Goal: Complete application form: Complete application form

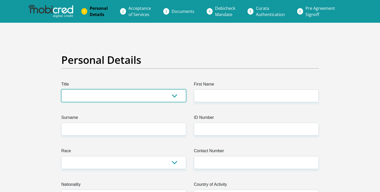
click at [163, 96] on select "Mr Ms Mrs Dr Other" at bounding box center [123, 95] width 125 height 13
select select "Ms"
click at [61, 89] on select "Mr Ms Mrs Dr Other" at bounding box center [123, 95] width 125 height 13
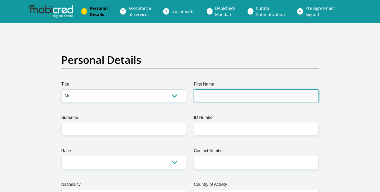
click at [219, 97] on input "First Name" at bounding box center [256, 95] width 125 height 13
type input "Alex"
type input "Rassool"
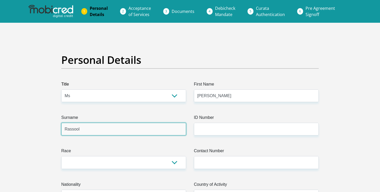
type input "0727623566"
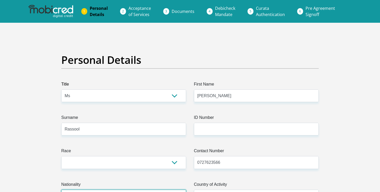
select select "ZAF"
type input "Irene road rondebosch"
type input "Cape Town"
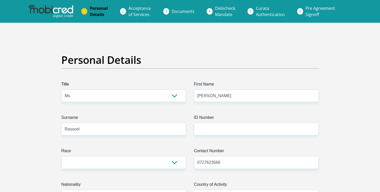
type input "8001"
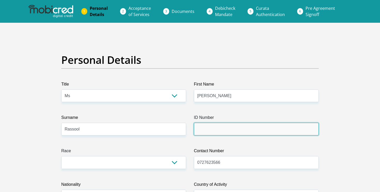
click at [213, 131] on input "ID Number" at bounding box center [256, 129] width 125 height 13
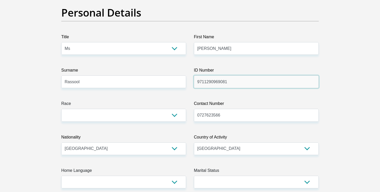
scroll to position [56, 0]
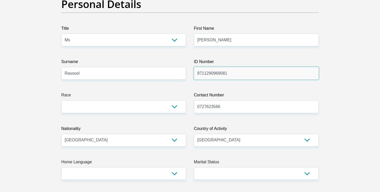
type input "9711290969081"
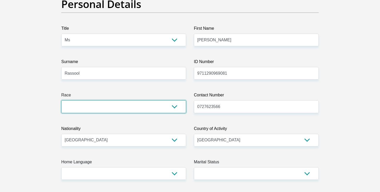
click at [162, 106] on select "Black Coloured Indian White Other" at bounding box center [123, 106] width 125 height 13
select select "2"
click at [61, 100] on select "Black Coloured Indian White Other" at bounding box center [123, 106] width 125 height 13
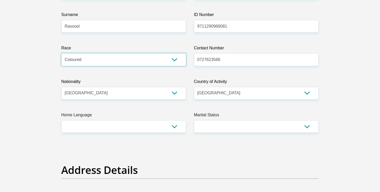
scroll to position [105, 0]
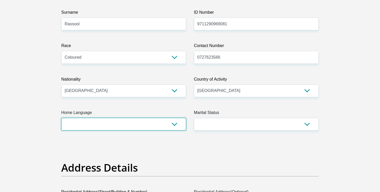
click at [157, 126] on select "Afrikaans English Sepedi South Ndebele Southern Sotho Swati Tsonga Tswana Venda…" at bounding box center [123, 124] width 125 height 13
select select "eng"
click at [61, 118] on select "Afrikaans English Sepedi South Ndebele Southern Sotho Swati Tsonga Tswana Venda…" at bounding box center [123, 124] width 125 height 13
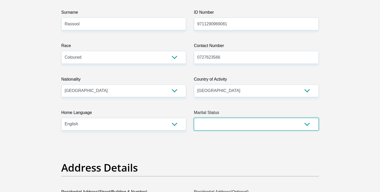
click at [220, 121] on select "Married ANC Single Divorced Widowed Married COP or Customary Law" at bounding box center [256, 124] width 125 height 13
select select "2"
click at [194, 118] on select "Married ANC Single Divorced Widowed Married COP or Customary Law" at bounding box center [256, 124] width 125 height 13
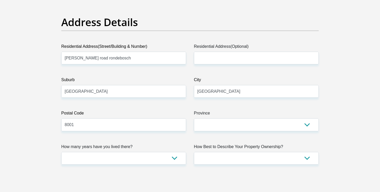
scroll to position [257, 0]
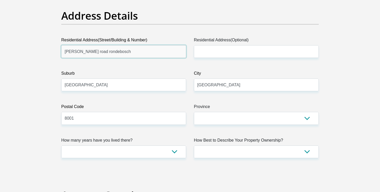
drag, startPoint x: 154, startPoint y: 51, endPoint x: 154, endPoint y: 46, distance: 4.4
click at [154, 46] on input "Irene road rondebosch" at bounding box center [123, 51] width 125 height 13
type input "3 Irene Road, 2 Irene Court"
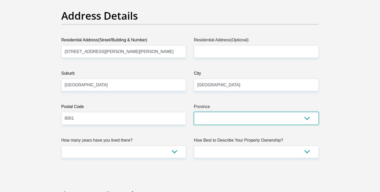
click at [215, 122] on select "Eastern Cape Free State Gauteng KwaZulu-Natal Limpopo Mpumalanga Northern Cape …" at bounding box center [256, 118] width 125 height 13
select select "Western Cape"
click at [194, 112] on select "Eastern Cape Free State Gauteng KwaZulu-Natal Limpopo Mpumalanga Northern Cape …" at bounding box center [256, 118] width 125 height 13
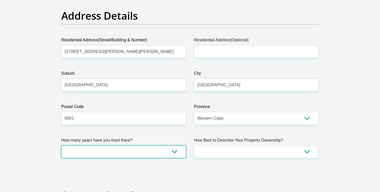
click at [143, 151] on select "less than 1 year 1-3 years 3-5 years 5+ years" at bounding box center [123, 151] width 125 height 13
select select "0"
click at [61, 145] on select "less than 1 year 1-3 years 3-5 years 5+ years" at bounding box center [123, 151] width 125 height 13
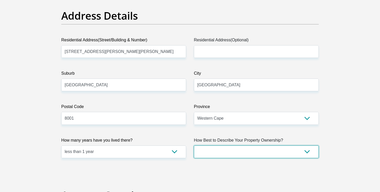
click at [221, 150] on select "Owned Rented Family Owned Company Dwelling" at bounding box center [256, 151] width 125 height 13
select select "Rented"
click at [194, 145] on select "Owned Rented Family Owned Company Dwelling" at bounding box center [256, 151] width 125 height 13
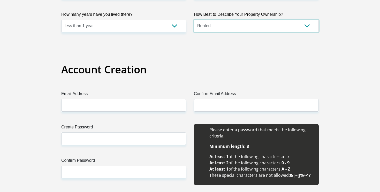
scroll to position [385, 0]
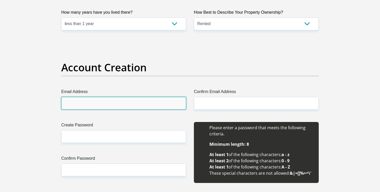
click at [152, 102] on input "Email Address" at bounding box center [123, 103] width 125 height 13
type input "alrassool@gmail.com"
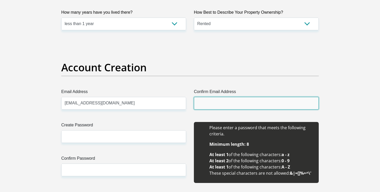
type input "alrassool@gmail.com"
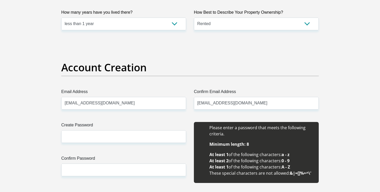
type input "Alex"
type input "Rassool"
type input "0727623566"
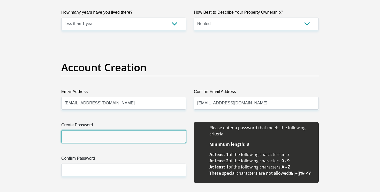
click at [134, 137] on input "Create Password" at bounding box center [123, 136] width 125 height 13
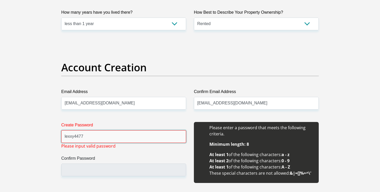
drag, startPoint x: 134, startPoint y: 137, endPoint x: 128, endPoint y: 123, distance: 14.9
click at [129, 126] on div "Create Password lexxy4477 Please input valid password" at bounding box center [123, 132] width 125 height 21
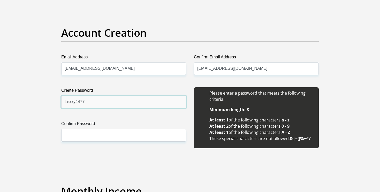
type input "Lexxy4477"
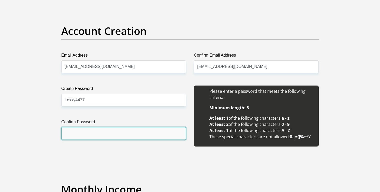
scroll to position [422, 0]
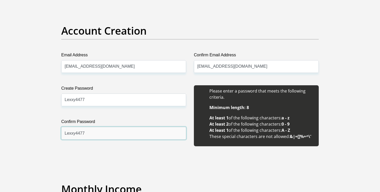
click at [124, 134] on input "Lexxy4477" at bounding box center [123, 133] width 125 height 13
type input "Lexxy4477"
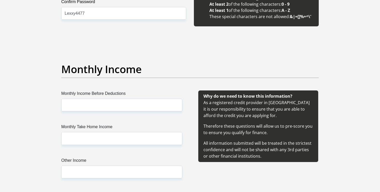
scroll to position [564, 0]
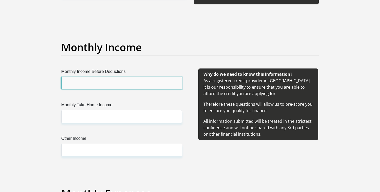
click at [125, 85] on input "Monthly Income Before Deductions" at bounding box center [121, 83] width 121 height 13
type input "53000"
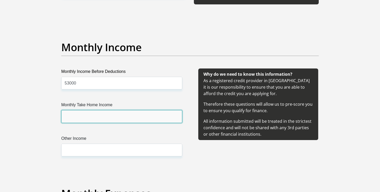
click at [126, 121] on input "Monthly Take Home Income" at bounding box center [121, 116] width 121 height 13
type input "45000"
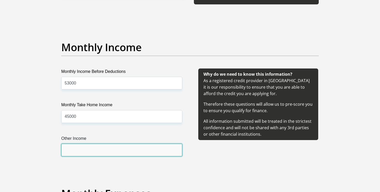
click at [98, 151] on input "Other Income" at bounding box center [121, 150] width 121 height 13
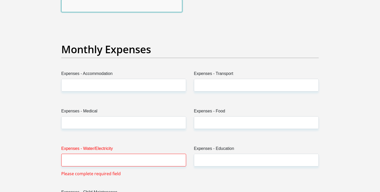
scroll to position [708, 0]
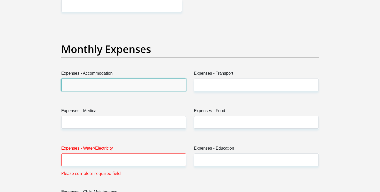
click at [90, 83] on input "Expenses - Accommodation" at bounding box center [123, 85] width 125 height 13
type input "12000"
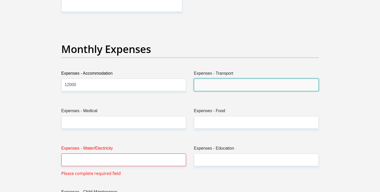
click at [202, 84] on input "Expenses - Transport" at bounding box center [256, 85] width 125 height 13
type input "3000"
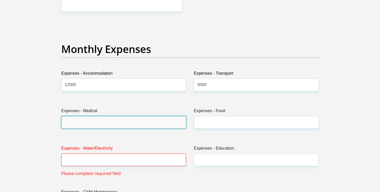
click at [82, 125] on input "Expenses - Medical" at bounding box center [123, 122] width 125 height 13
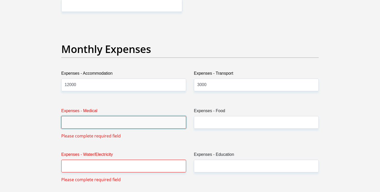
type input "8"
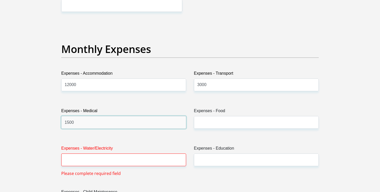
type input "1500"
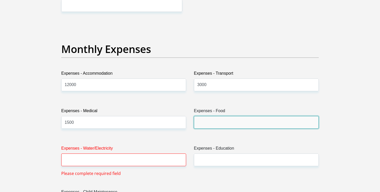
click at [242, 120] on input "Expenses - Food" at bounding box center [256, 122] width 125 height 13
type input "3"
type input "2000"
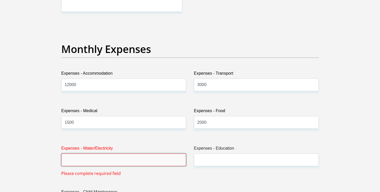
click at [128, 160] on input "Expenses - Water/Electricity" at bounding box center [123, 159] width 125 height 13
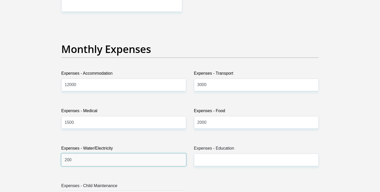
type input "200"
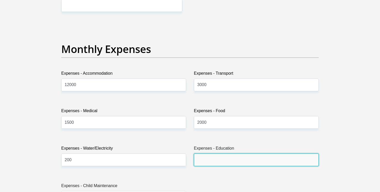
click at [224, 165] on input "Expenses - Education" at bounding box center [256, 159] width 125 height 13
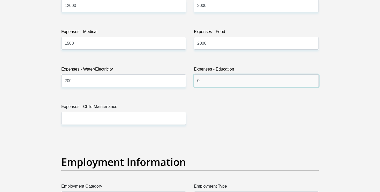
scroll to position [791, 0]
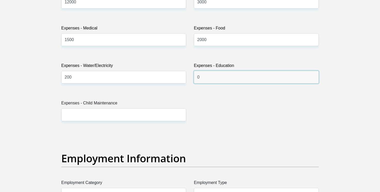
type input "0"
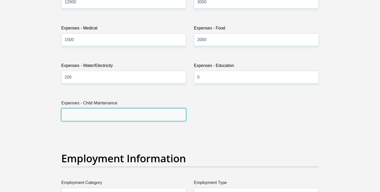
click at [125, 116] on input "Expenses - Child Maintenance" at bounding box center [123, 114] width 125 height 13
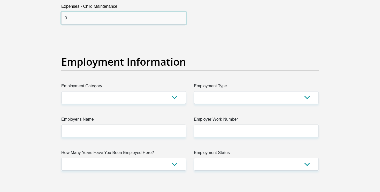
scroll to position [888, 0]
type input "0"
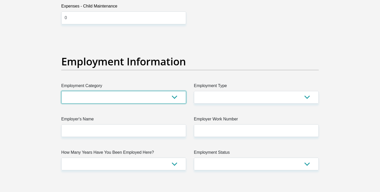
click at [112, 100] on select "AGRICULTURE ALCOHOL & TOBACCO CONSTRUCTION MATERIALS METALLURGY EQUIPMENT FOR R…" at bounding box center [123, 97] width 125 height 13
select select "75"
click at [61, 91] on select "AGRICULTURE ALCOHOL & TOBACCO CONSTRUCTION MATERIALS METALLURGY EQUIPMENT FOR R…" at bounding box center [123, 97] width 125 height 13
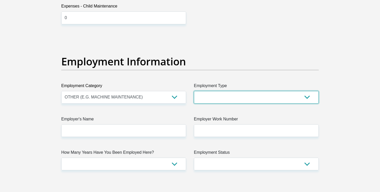
click at [222, 94] on select "College/Lecturer Craft Seller Creative Driver Executive Farmer Forces - Non Com…" at bounding box center [256, 97] width 125 height 13
select select "Creative"
click at [194, 91] on select "College/Lecturer Craft Seller Creative Driver Executive Farmer Forces - Non Com…" at bounding box center [256, 97] width 125 height 13
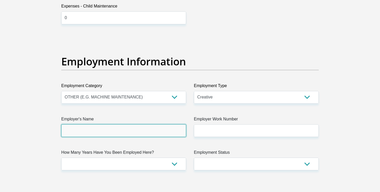
click at [84, 130] on input "Employer's Name" at bounding box center [123, 130] width 125 height 13
type input "Superisde"
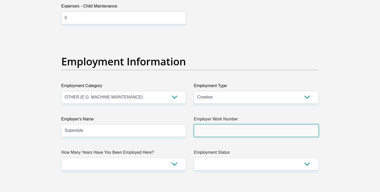
click at [205, 129] on input "Employer Work Number" at bounding box center [256, 130] width 125 height 13
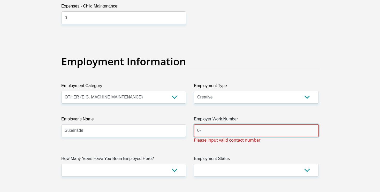
type input "0"
type input "-"
paste input "+13024062777"
click at [114, 190] on div "Title Mr Ms Mrs Dr Other First Name Alex Surname Rassool ID Number 971129096908…" at bounding box center [189, 38] width 265 height 1688
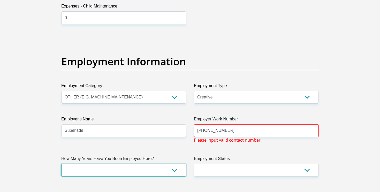
click at [114, 176] on select "less than 1 year 1-3 years 3-5 years 5+ years" at bounding box center [123, 170] width 125 height 13
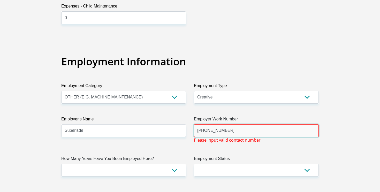
click at [212, 135] on input "+13024062777" at bounding box center [256, 130] width 125 height 13
click at [205, 130] on input "+13024062777" at bounding box center [256, 130] width 125 height 13
type input "+13 024062777"
click at [212, 130] on input "+13 024062777" at bounding box center [256, 130] width 125 height 13
drag, startPoint x: 234, startPoint y: 130, endPoint x: 226, endPoint y: 113, distance: 18.5
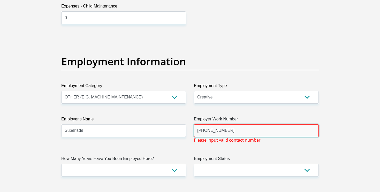
click at [227, 118] on div "Employer Work Number +13 024062777" at bounding box center [256, 126] width 125 height 21
paste input "+13024062777"
type input "+13024062777"
click at [227, 153] on div "Title Mr Ms Mrs Dr Other First Name Alex Surname Rassool ID Number 971129096908…" at bounding box center [189, 38] width 265 height 1688
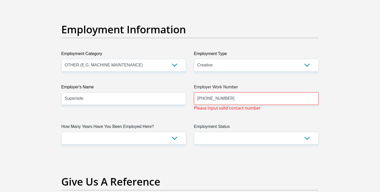
scroll to position [929, 0]
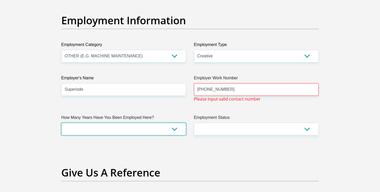
click at [137, 128] on select "less than 1 year 1-3 years 3-5 years 5+ years" at bounding box center [123, 129] width 125 height 13
select select "48"
click at [61, 123] on select "less than 1 year 1-3 years 3-5 years 5+ years" at bounding box center [123, 129] width 125 height 13
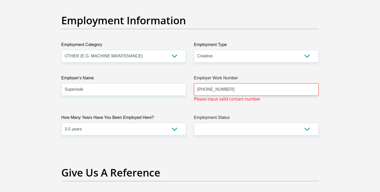
click at [235, 121] on label "Employment Status" at bounding box center [256, 118] width 125 height 8
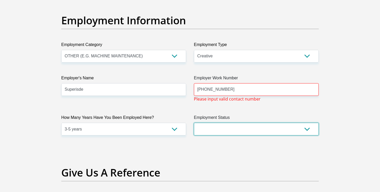
click at [235, 123] on select "Permanent/Full-time Part-time/Casual Contract Worker Self-Employed Housewife Re…" at bounding box center [256, 129] width 125 height 13
click at [235, 127] on select "Permanent/Full-time Part-time/Casual Contract Worker Self-Employed Housewife Re…" at bounding box center [256, 129] width 125 height 13
select select "1"
click at [194, 123] on select "Permanent/Full-time Part-time/Casual Contract Worker Self-Employed Housewife Re…" at bounding box center [256, 129] width 125 height 13
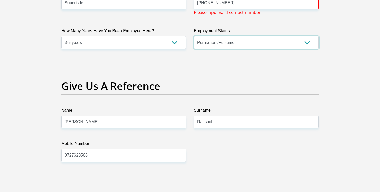
scroll to position [1019, 0]
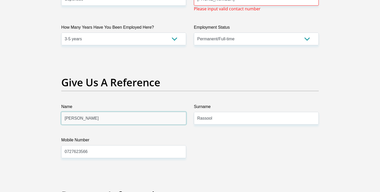
click at [143, 115] on input "Alex" at bounding box center [123, 118] width 125 height 13
drag, startPoint x: 143, startPoint y: 115, endPoint x: 140, endPoint y: 119, distance: 4.7
click at [140, 119] on input "Alex" at bounding box center [123, 118] width 125 height 13
type input "Jackie"
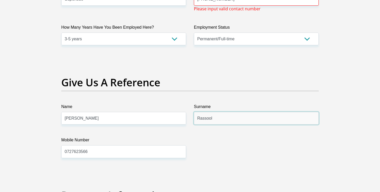
click at [208, 119] on input "Rassool" at bounding box center [256, 118] width 125 height 13
type input "b"
type input "Bragman"
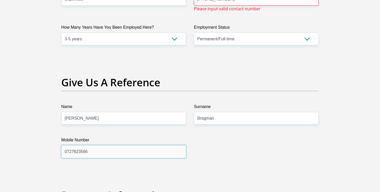
drag, startPoint x: 93, startPoint y: 151, endPoint x: 52, endPoint y: 153, distance: 40.1
type input "0764813372"
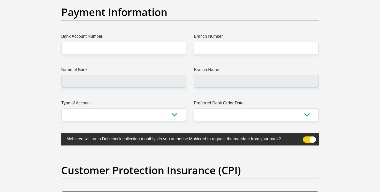
scroll to position [1192, 0]
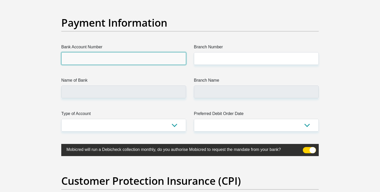
click at [126, 60] on input "Bank Account Number" at bounding box center [123, 58] width 125 height 13
paste input "18330632722"
type input "18330632722"
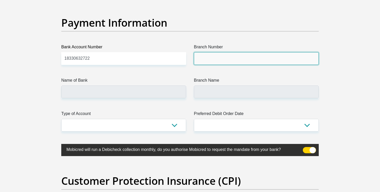
click at [234, 58] on input "Branch Number" at bounding box center [256, 58] width 125 height 13
paste input "679000"
type input "679000"
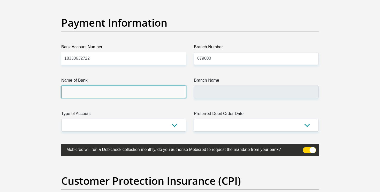
click at [118, 95] on input "Name of Bank" at bounding box center [123, 92] width 125 height 13
type input "DISCOVERY BANK LTD"
type input "DISCOVERY UNIVERSAL BRANCH"
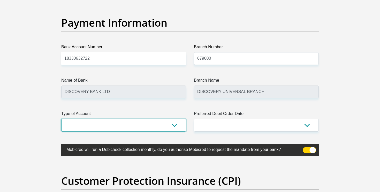
click at [118, 127] on select "Cheque Savings" at bounding box center [123, 125] width 125 height 13
select select "CUR"
click at [61, 119] on select "Cheque Savings" at bounding box center [123, 125] width 125 height 13
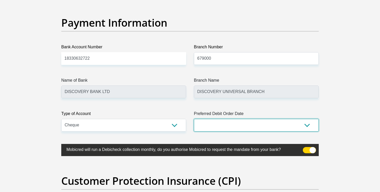
click at [214, 129] on select "1st 2nd 3rd 4th 5th 7th 18th 19th 20th 21st 22nd 23rd 24th 25th 26th 27th 28th …" at bounding box center [256, 125] width 125 height 13
select select "18"
click at [194, 119] on select "1st 2nd 3rd 4th 5th 7th 18th 19th 20th 21st 22nd 23rd 24th 25th 26th 27th 28th …" at bounding box center [256, 125] width 125 height 13
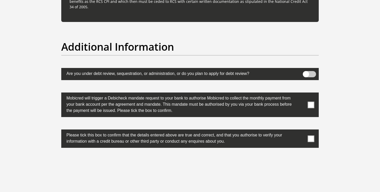
scroll to position [1589, 0]
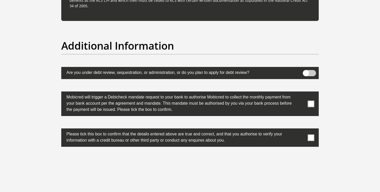
click at [308, 104] on span at bounding box center [311, 104] width 6 height 6
click at [301, 93] on input "checkbox" at bounding box center [301, 93] width 0 height 0
click at [311, 138] on span at bounding box center [311, 137] width 6 height 6
click at [301, 130] on input "checkbox" at bounding box center [301, 130] width 0 height 0
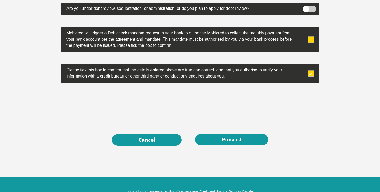
scroll to position [1668, 0]
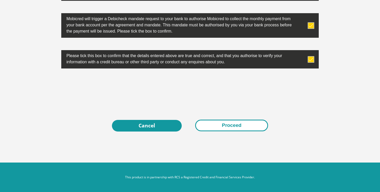
click at [209, 128] on button "Proceed" at bounding box center [231, 126] width 73 height 12
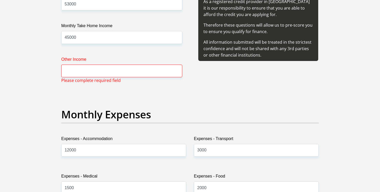
scroll to position [642, 0]
click at [116, 73] on input "Other Income" at bounding box center [121, 71] width 121 height 13
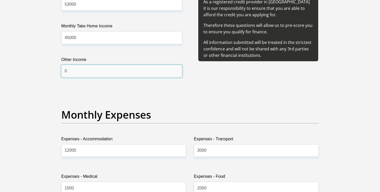
type input "0"
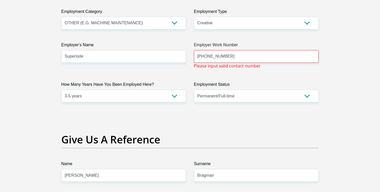
scroll to position [917, 0]
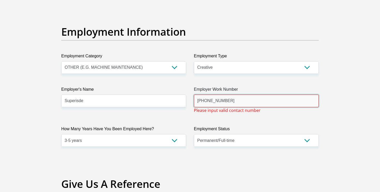
click at [214, 99] on input "+13024062777" at bounding box center [256, 101] width 125 height 13
drag, startPoint x: 230, startPoint y: 101, endPoint x: 230, endPoint y: 96, distance: 4.4
click at [230, 97] on input "+13024062777" at bounding box center [256, 101] width 125 height 13
paste input "+1 (310) 420-6000"
click at [245, 120] on div "Title Mr Ms Mrs Dr Other First Name Alex Surname Rassool ID Number 971129096908…" at bounding box center [189, 8] width 265 height 1688
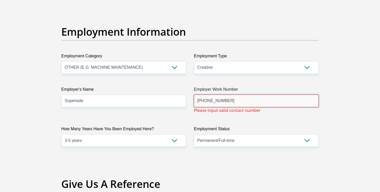
click at [229, 104] on input "+1 (310) 420-6000" at bounding box center [256, 101] width 125 height 13
click at [226, 101] on input "+1 (310) 420-6000" at bounding box center [256, 101] width 125 height 13
click at [226, 119] on div "Title Mr Ms Mrs Dr Other First Name Alex Surname Rassool ID Number 971129096908…" at bounding box center [189, 8] width 265 height 1688
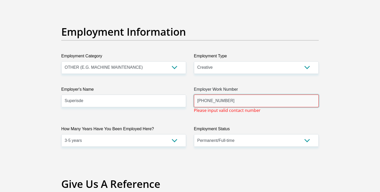
drag, startPoint x: 212, startPoint y: 101, endPoint x: 193, endPoint y: 101, distance: 19.1
click at [193, 101] on div "Employer Work Number +1 (310) 420-6000 Please input valid contact number" at bounding box center [256, 99] width 133 height 27
click at [214, 127] on label "Employment Status" at bounding box center [256, 130] width 125 height 8
click at [214, 134] on select "Permanent/Full-time Part-time/Casual Contract Worker Self-Employed Housewife Re…" at bounding box center [256, 140] width 125 height 13
click at [205, 101] on input "031 420-6000" at bounding box center [256, 101] width 125 height 13
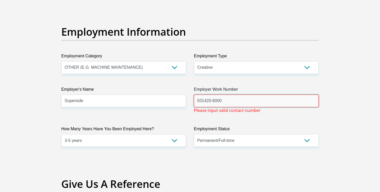
click at [214, 101] on input "031420-6000" at bounding box center [256, 101] width 125 height 13
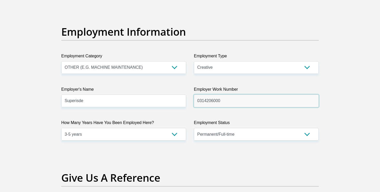
type input "0314206000"
click at [219, 113] on div "Title Mr Ms Mrs Dr Other First Name Alex Surname Rassool ID Number 971129096908…" at bounding box center [189, 4] width 265 height 1681
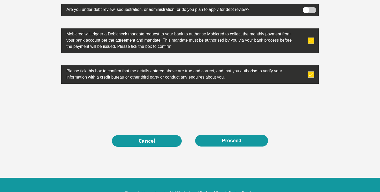
scroll to position [1662, 0]
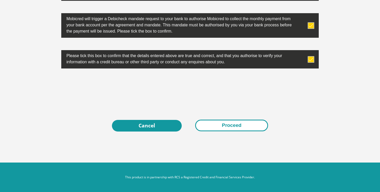
click at [220, 122] on button "Proceed" at bounding box center [231, 126] width 73 height 12
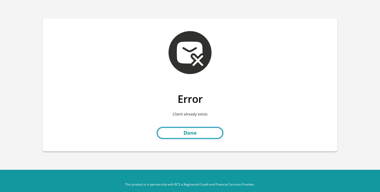
click at [208, 134] on link "Done" at bounding box center [190, 133] width 66 height 12
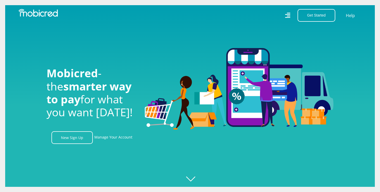
click at [288, 12] on icon at bounding box center [287, 15] width 5 height 7
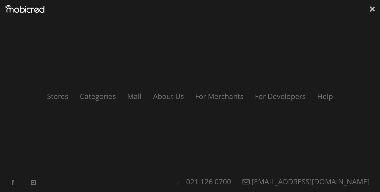
scroll to position [0, 368]
click at [370, 10] on icon at bounding box center [372, 9] width 5 height 8
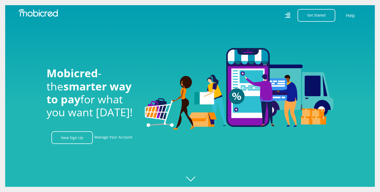
scroll to position [0, 663]
click at [73, 142] on link "New Sign Up" at bounding box center [71, 137] width 41 height 13
